Goal: Task Accomplishment & Management: Manage account settings

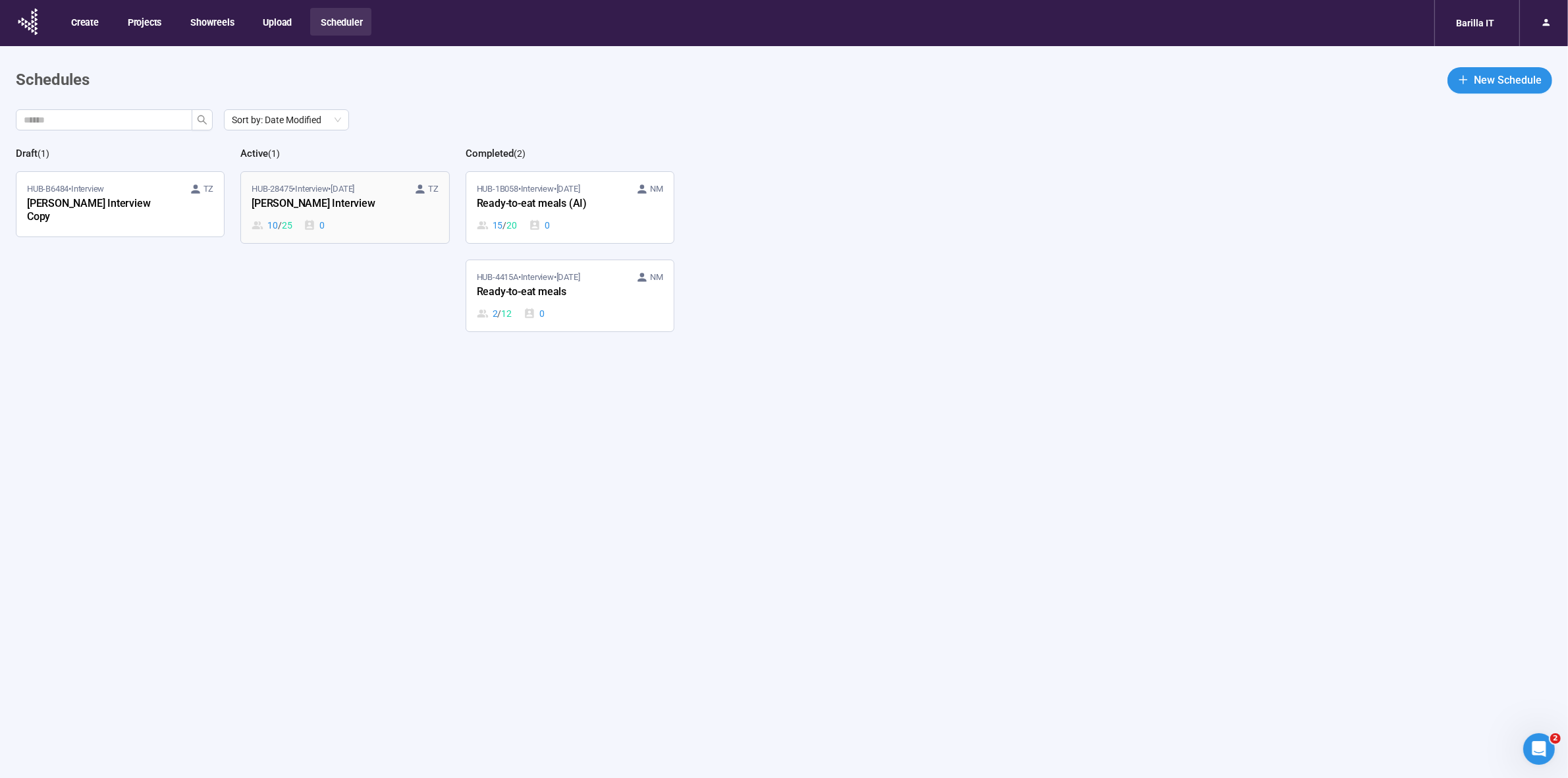
click at [381, 205] on div "[PERSON_NAME] Interview" at bounding box center [324, 204] width 145 height 17
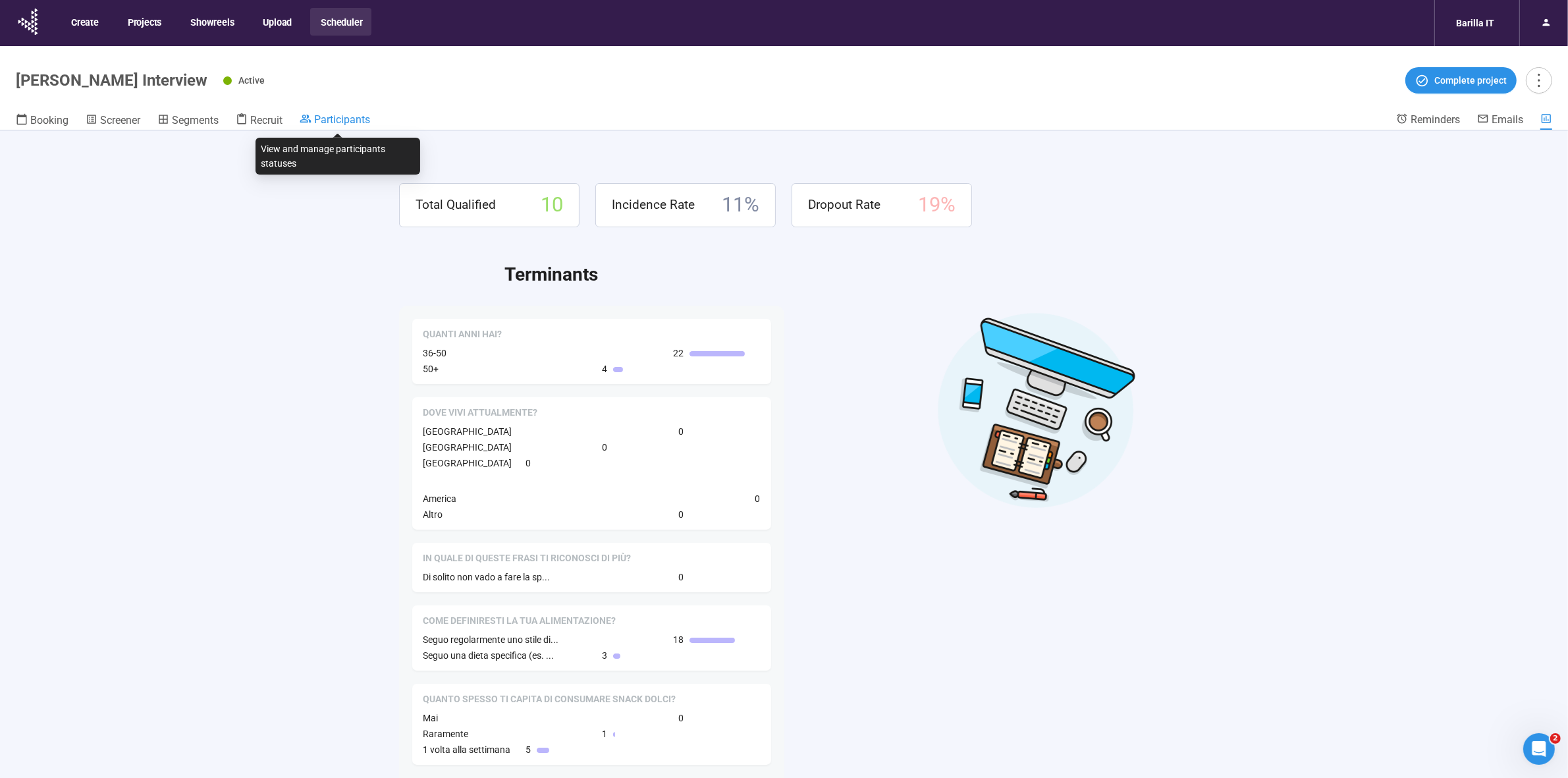
click at [355, 117] on span "Participants" at bounding box center [342, 119] width 56 height 12
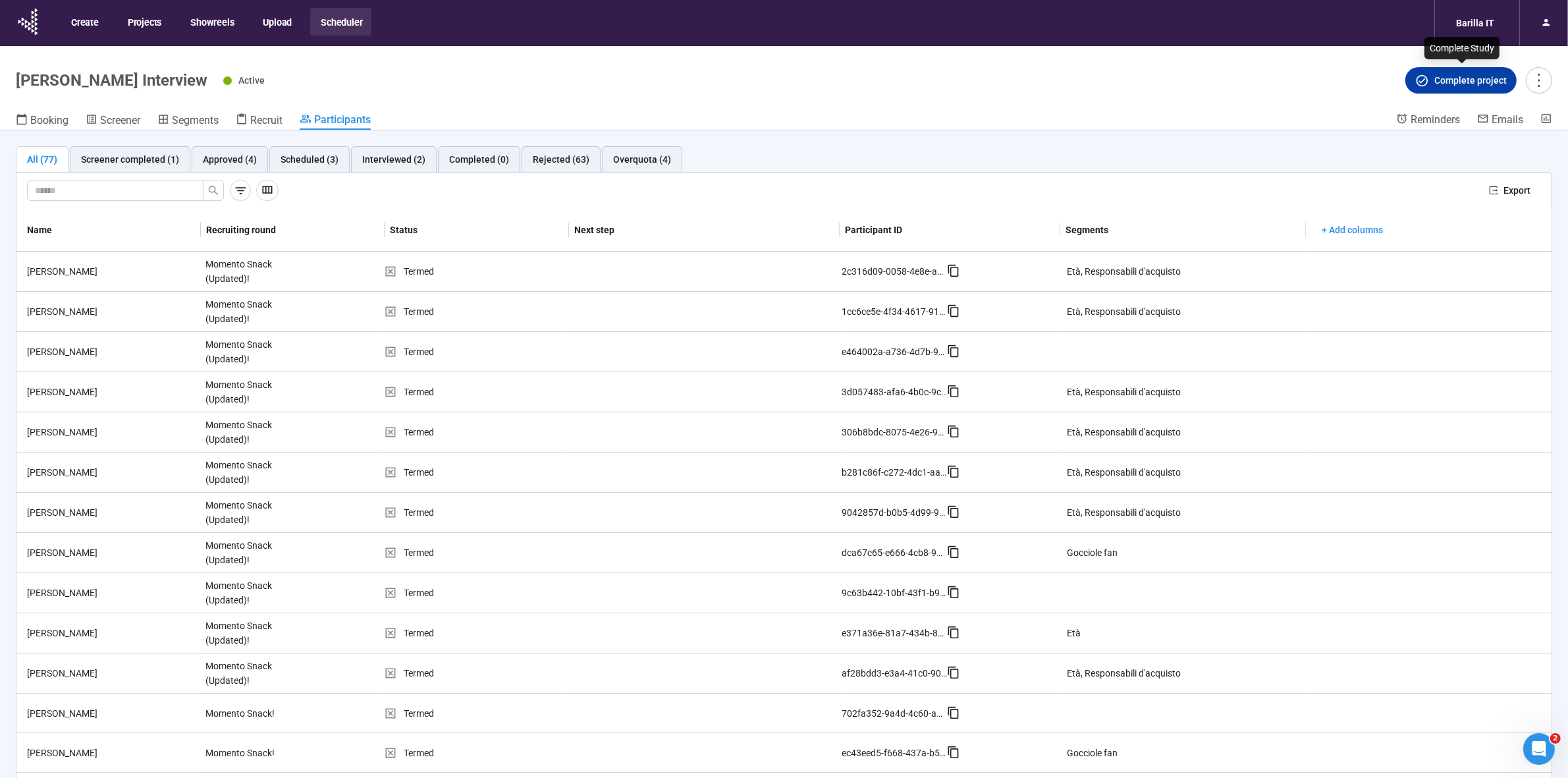
click at [1448, 77] on span "Complete project" at bounding box center [1470, 79] width 72 height 14
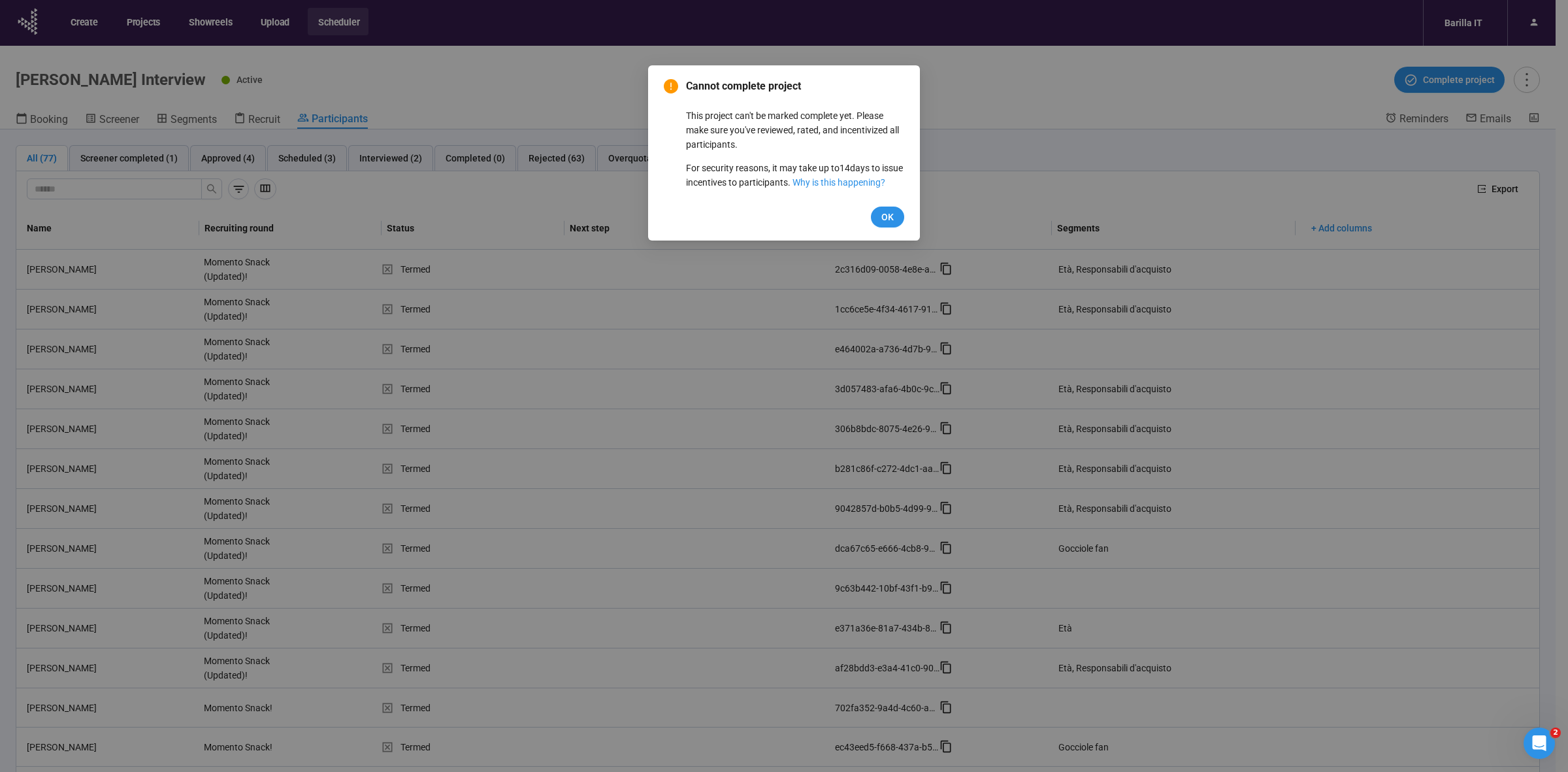
click at [961, 156] on div "Cannot complete project This project can't be marked complete yet. Please make …" at bounding box center [784, 386] width 1568 height 772
click at [877, 227] on button "OK" at bounding box center [888, 217] width 33 height 21
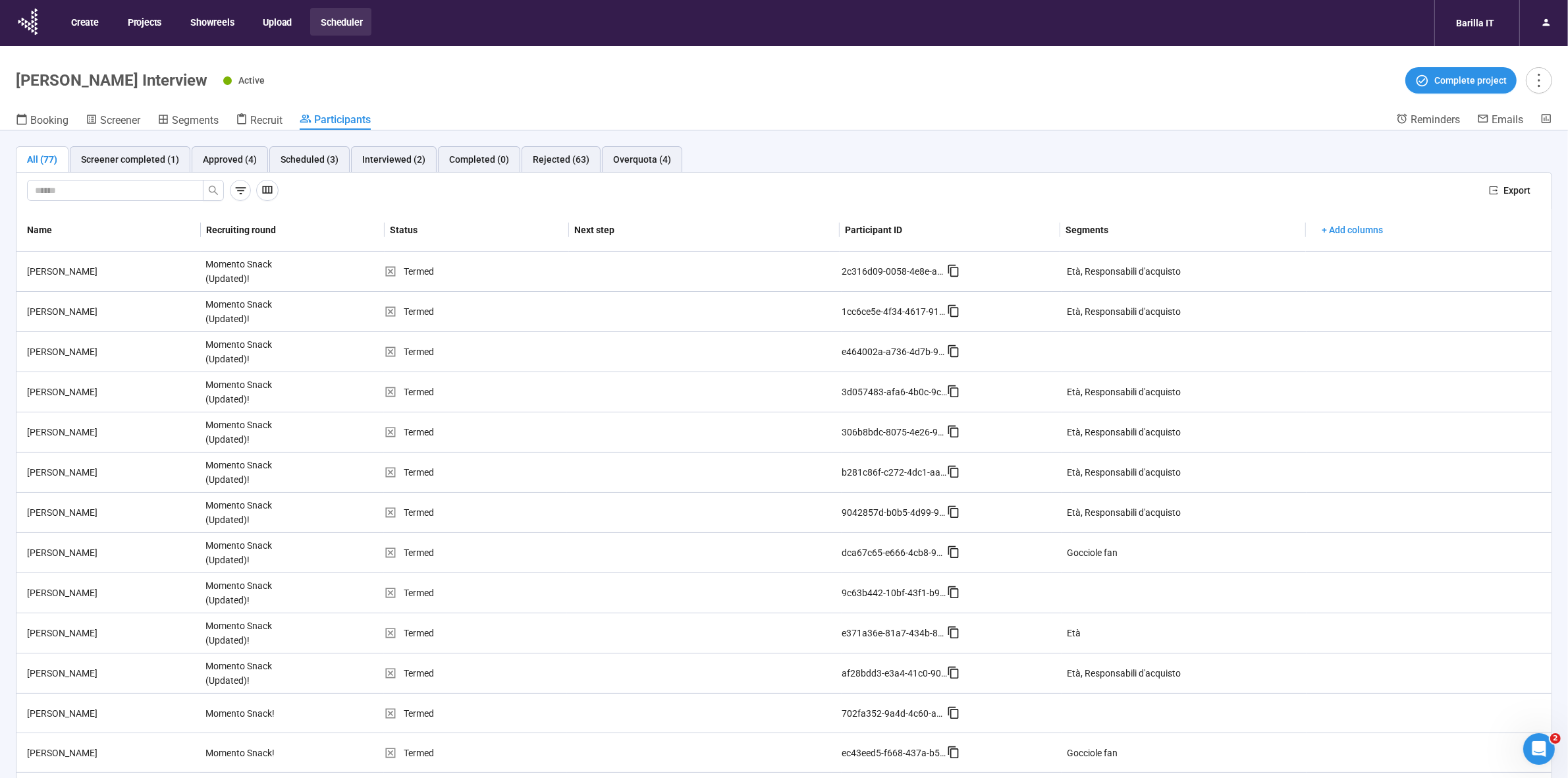
click at [1368, 156] on div "All (77) Screener completed (1) Approved (4) Scheduled (3) Interviewed (2) Comp…" at bounding box center [784, 159] width 1536 height 26
click at [386, 165] on div "Interviewed (2)" at bounding box center [394, 159] width 64 height 14
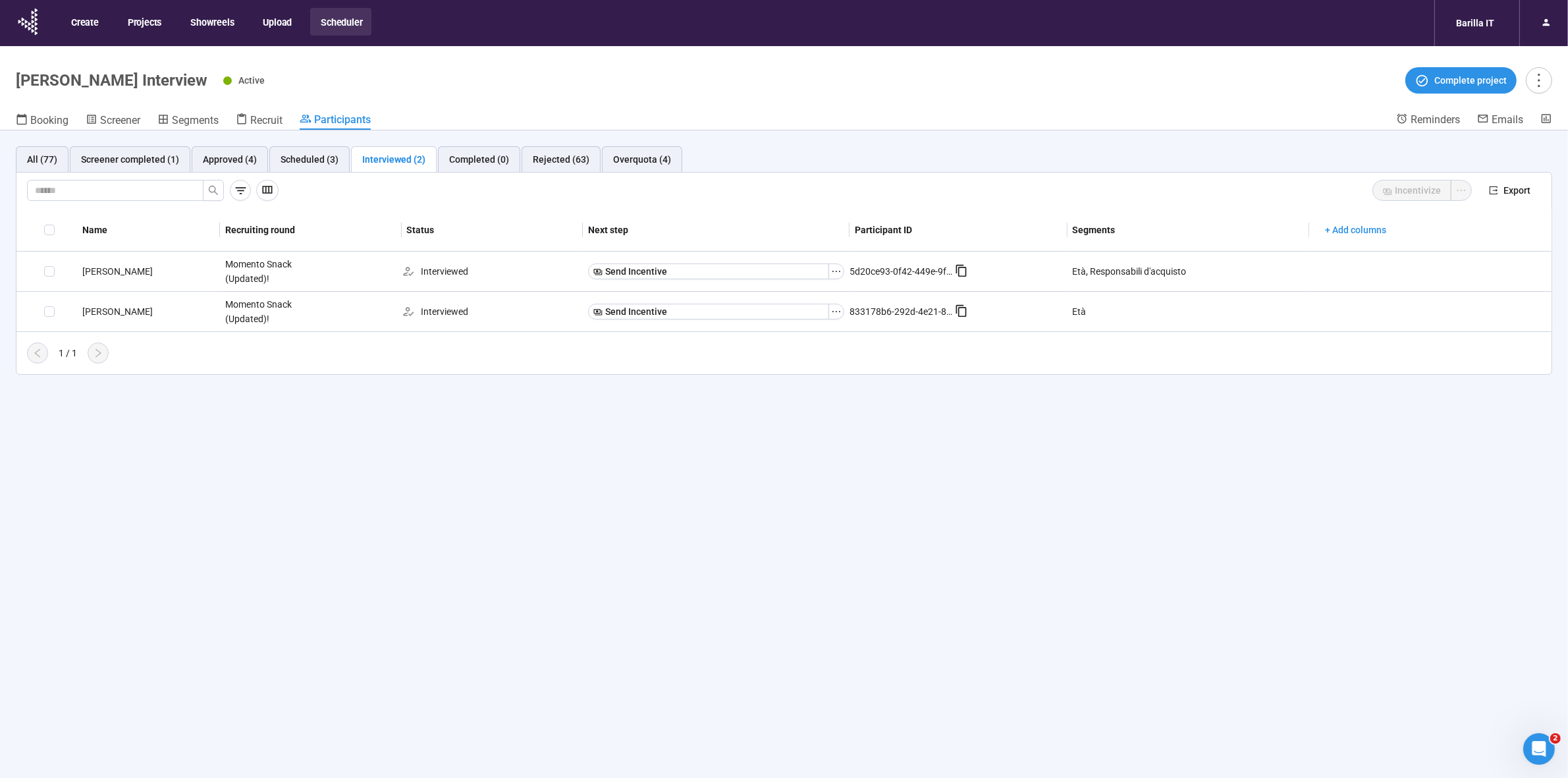
click at [664, 457] on div "All (77) Screener completed (1) Approved (4) Scheduled (3) Interviewed (2) Comp…" at bounding box center [784, 477] width 1568 height 694
click at [728, 270] on button "Send Incentive" at bounding box center [708, 271] width 240 height 16
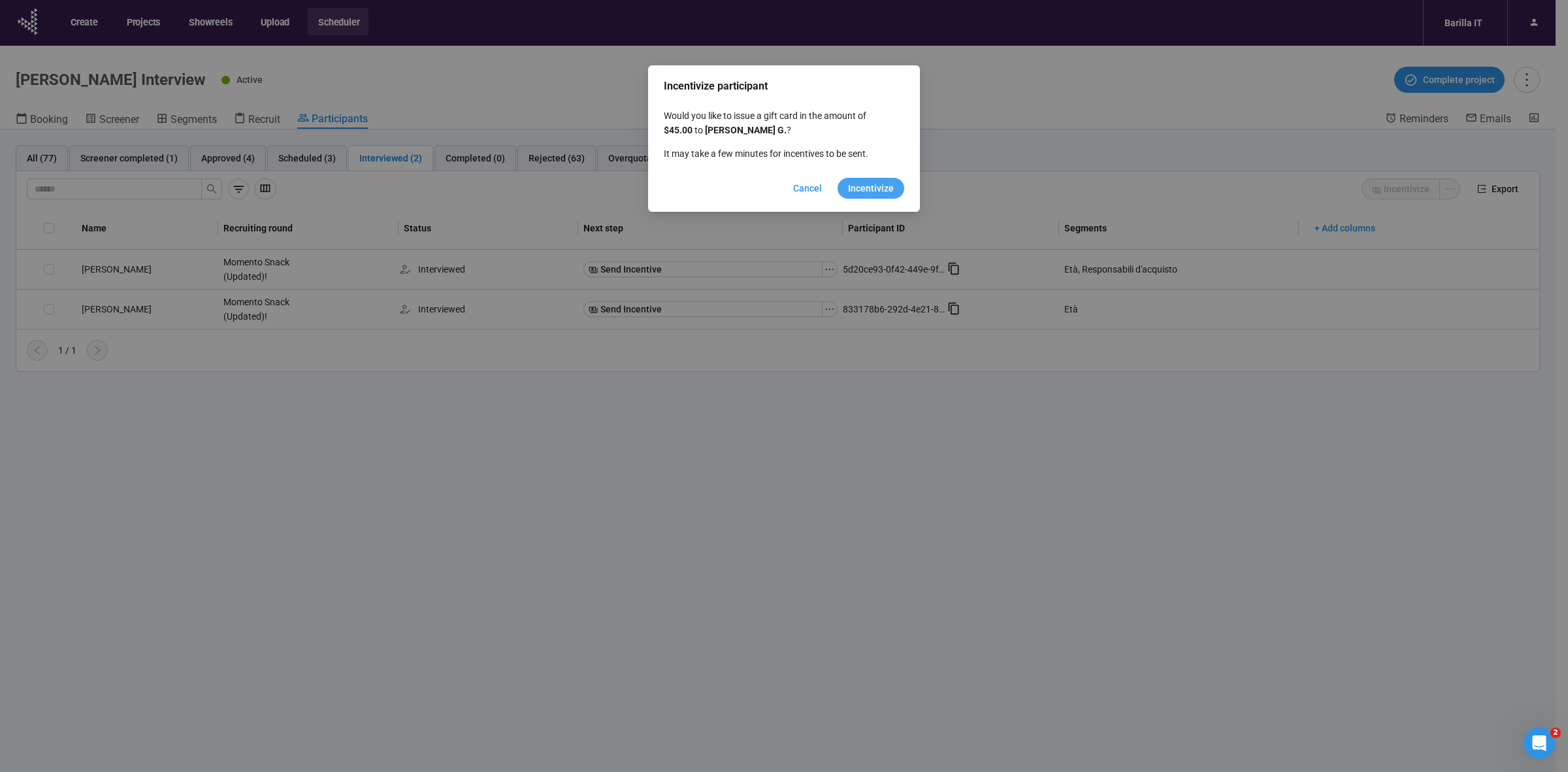
click at [882, 191] on span "Incentivize" at bounding box center [870, 187] width 45 height 14
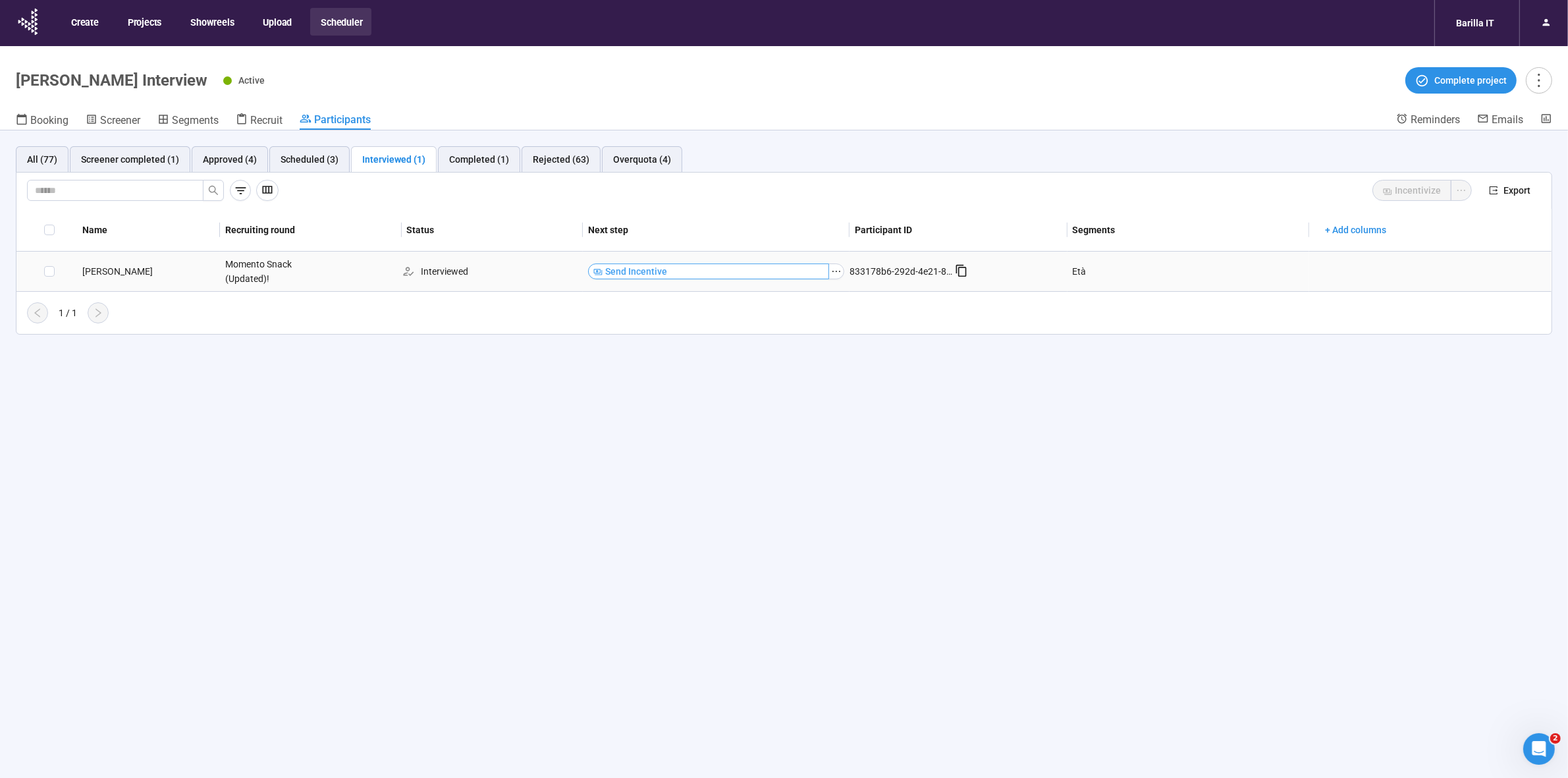
click at [655, 274] on span "Send Incentive" at bounding box center [636, 270] width 62 height 14
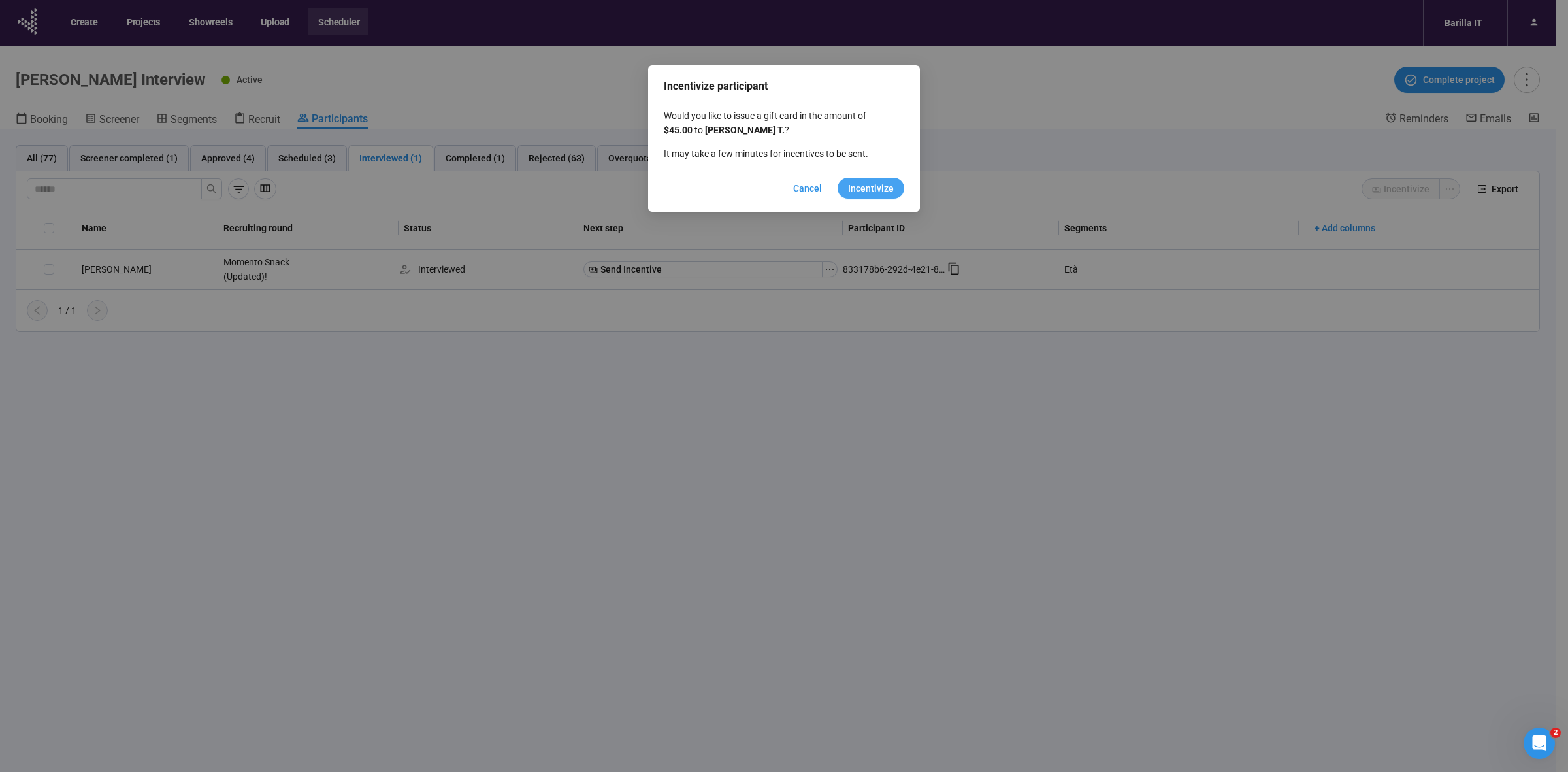
click at [880, 185] on span "Incentivize" at bounding box center [870, 187] width 45 height 14
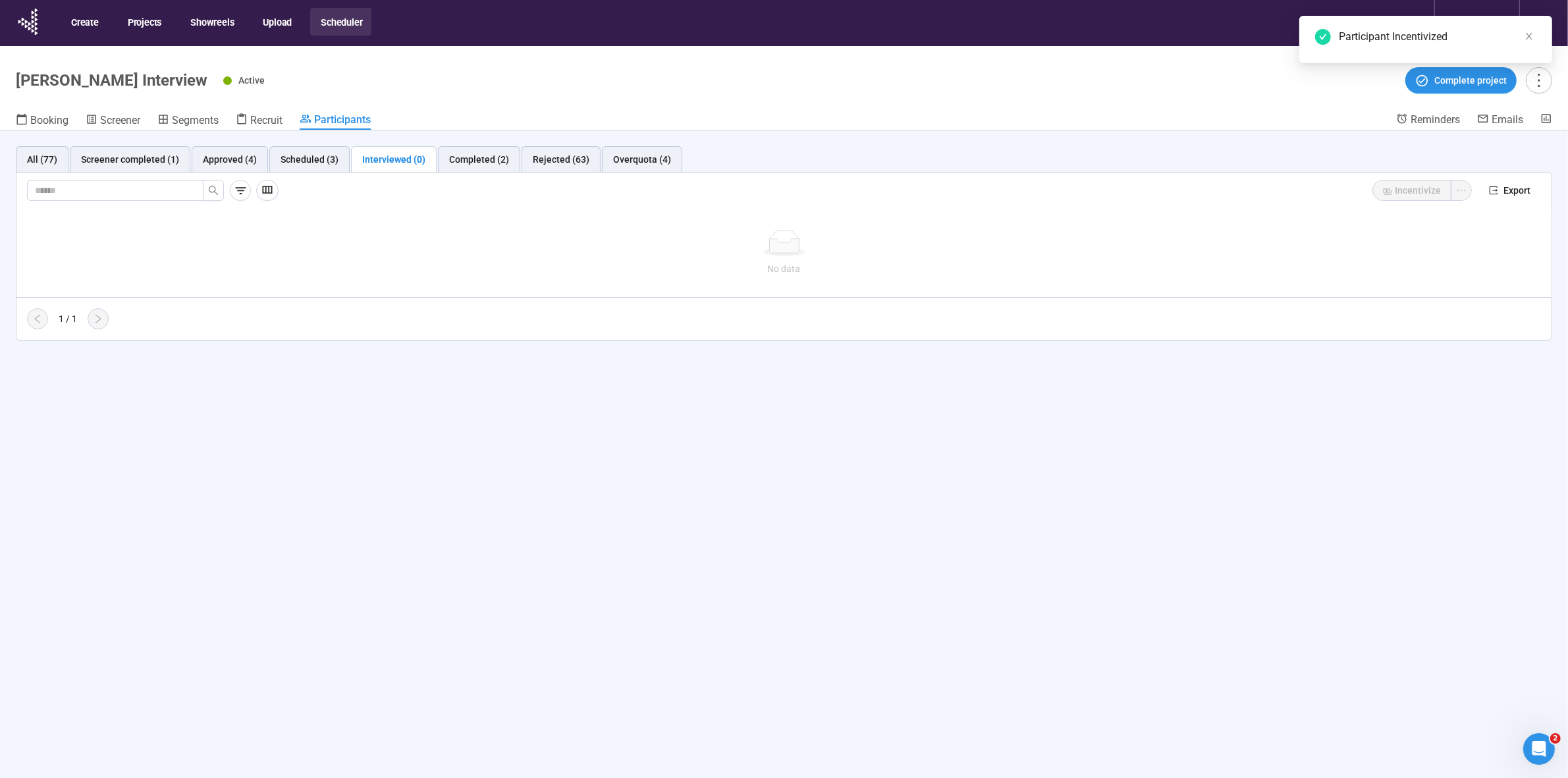
click at [920, 413] on div "All (77) Screener completed (1) Approved (4) Scheduled (3) Interviewed (0) Comp…" at bounding box center [784, 477] width 1568 height 694
click at [478, 160] on div "Completed (2)" at bounding box center [479, 159] width 60 height 14
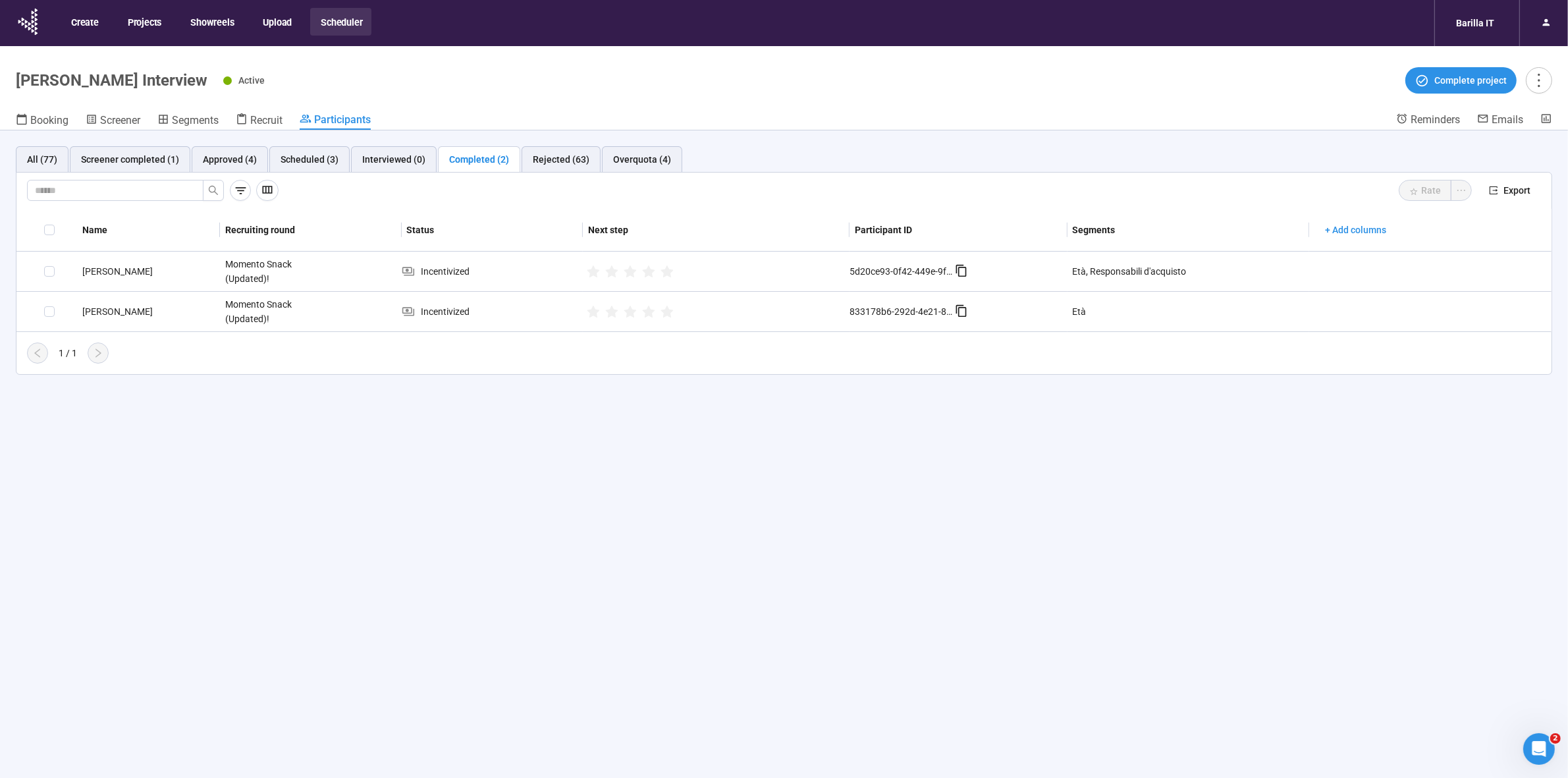
click at [709, 438] on div "All (77) Screener completed (1) Approved (4) Scheduled (3) Interviewed (0) Comp…" at bounding box center [784, 477] width 1568 height 694
click at [291, 160] on div "Scheduled (3)" at bounding box center [309, 159] width 58 height 14
